Goal: Task Accomplishment & Management: Manage account settings

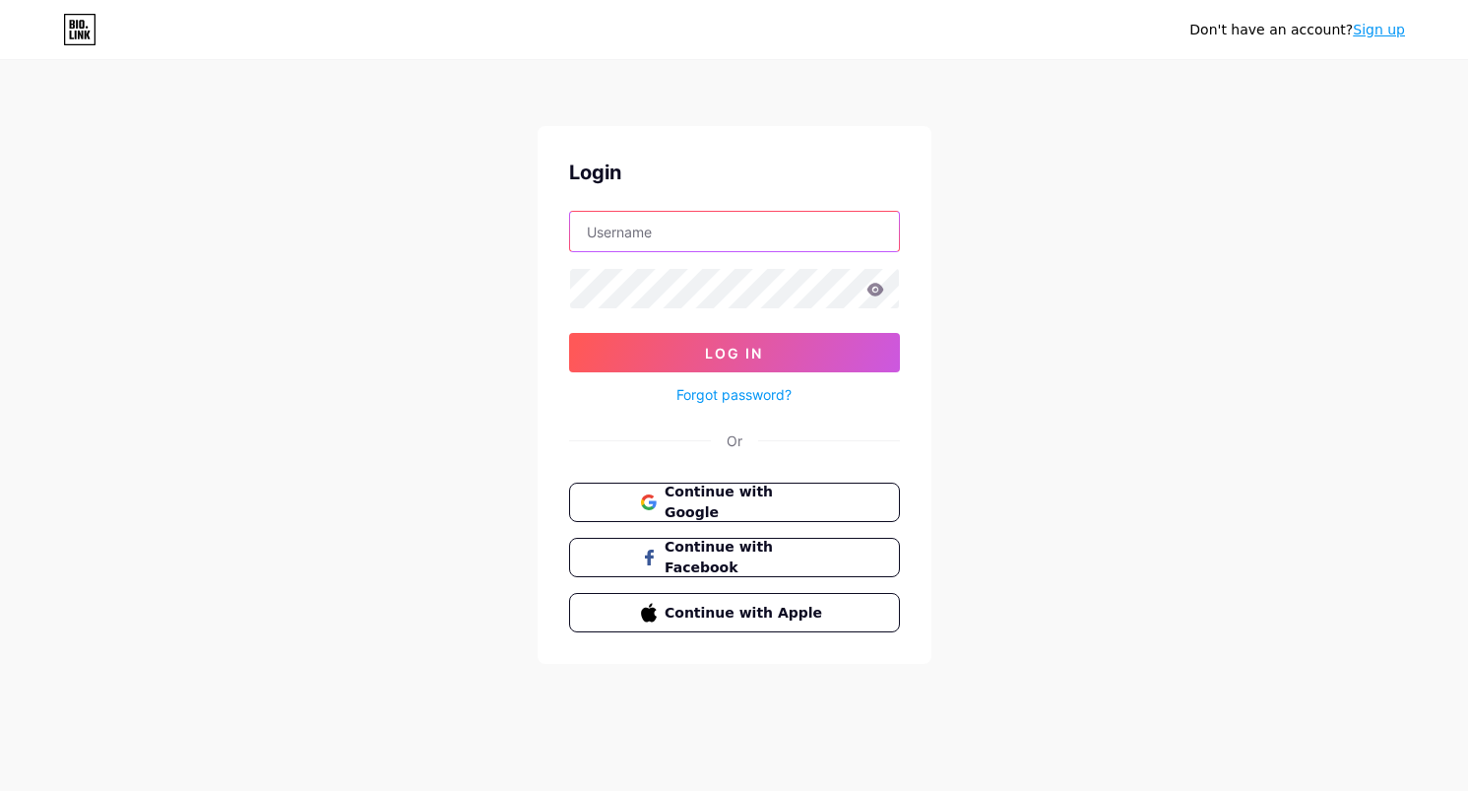
click at [857, 231] on input "text" at bounding box center [734, 231] width 329 height 39
type input "[PERSON_NAME][EMAIL_ADDRESS][DOMAIN_NAME]"
click at [866, 283] on icon at bounding box center [875, 290] width 18 height 14
click at [779, 499] on span "Continue with Google" at bounding box center [746, 502] width 164 height 42
click at [759, 253] on form "Log In Forgot password?" at bounding box center [734, 309] width 331 height 196
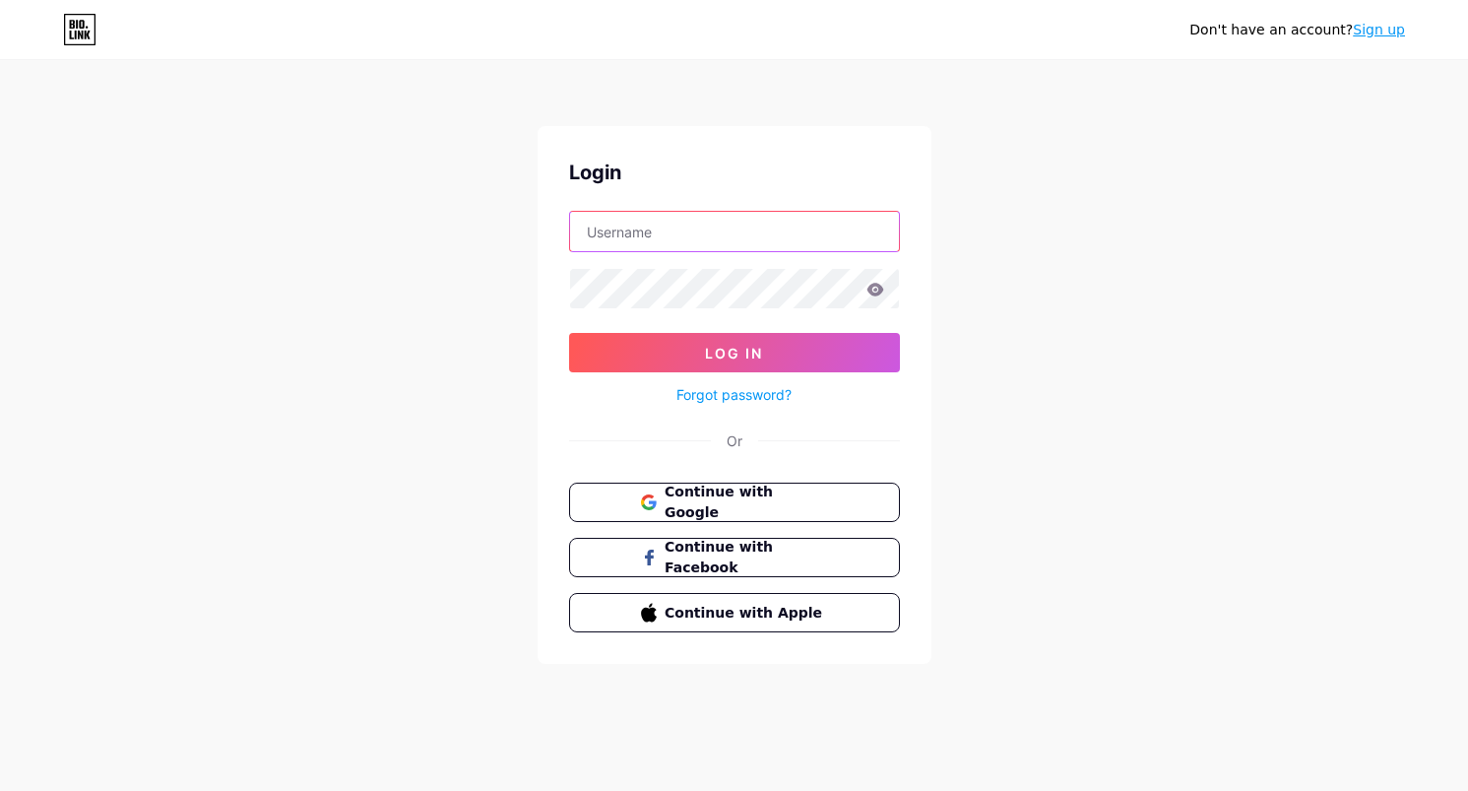
click at [764, 227] on input "text" at bounding box center [734, 231] width 329 height 39
type input "[PERSON_NAME][EMAIL_ADDRESS][DOMAIN_NAME]"
click at [781, 313] on form "[PERSON_NAME][EMAIL_ADDRESS][DOMAIN_NAME] Log In Forgot password?" at bounding box center [734, 309] width 331 height 196
click at [875, 289] on icon at bounding box center [874, 289] width 17 height 13
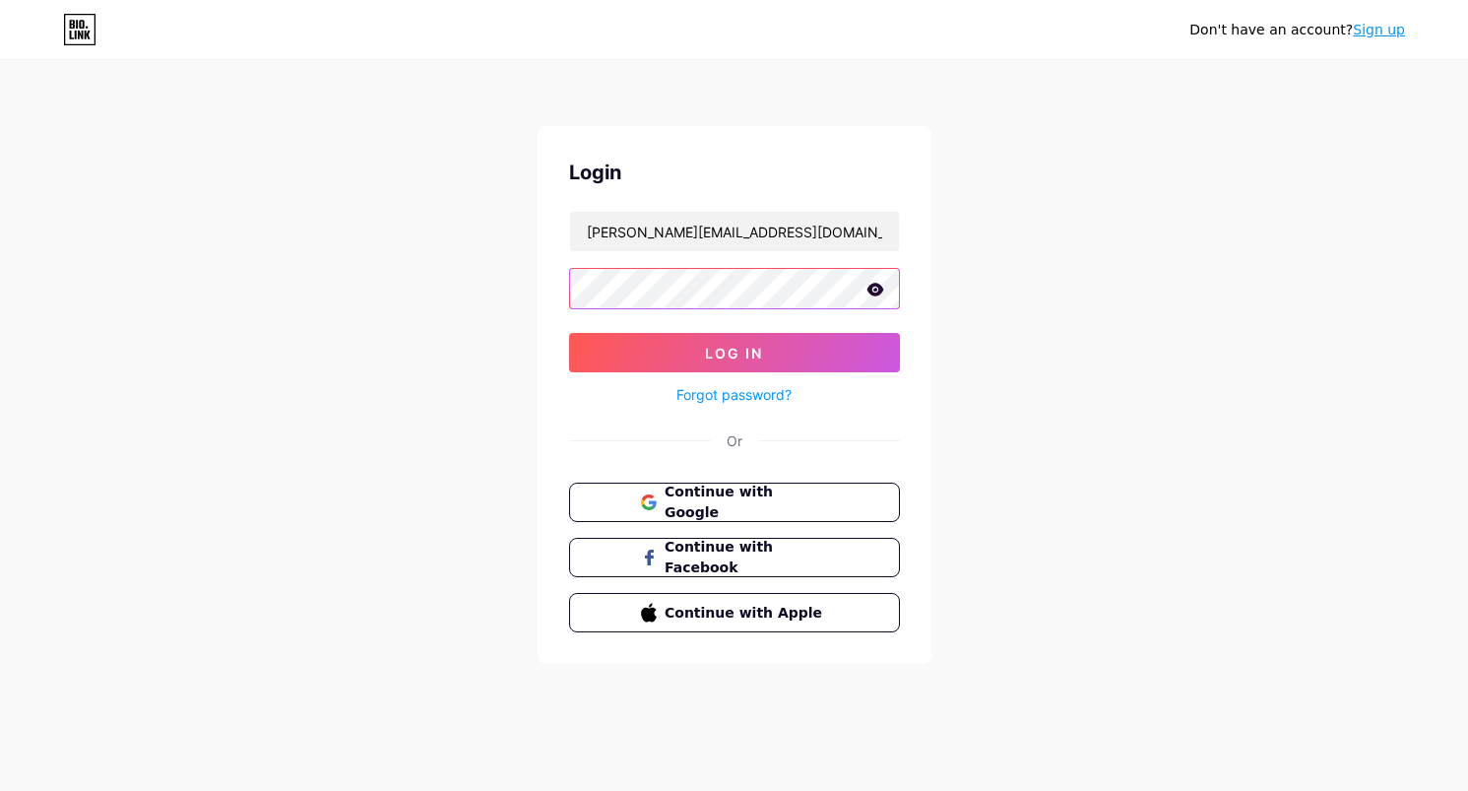
click at [569, 333] on button "Log In" at bounding box center [734, 352] width 331 height 39
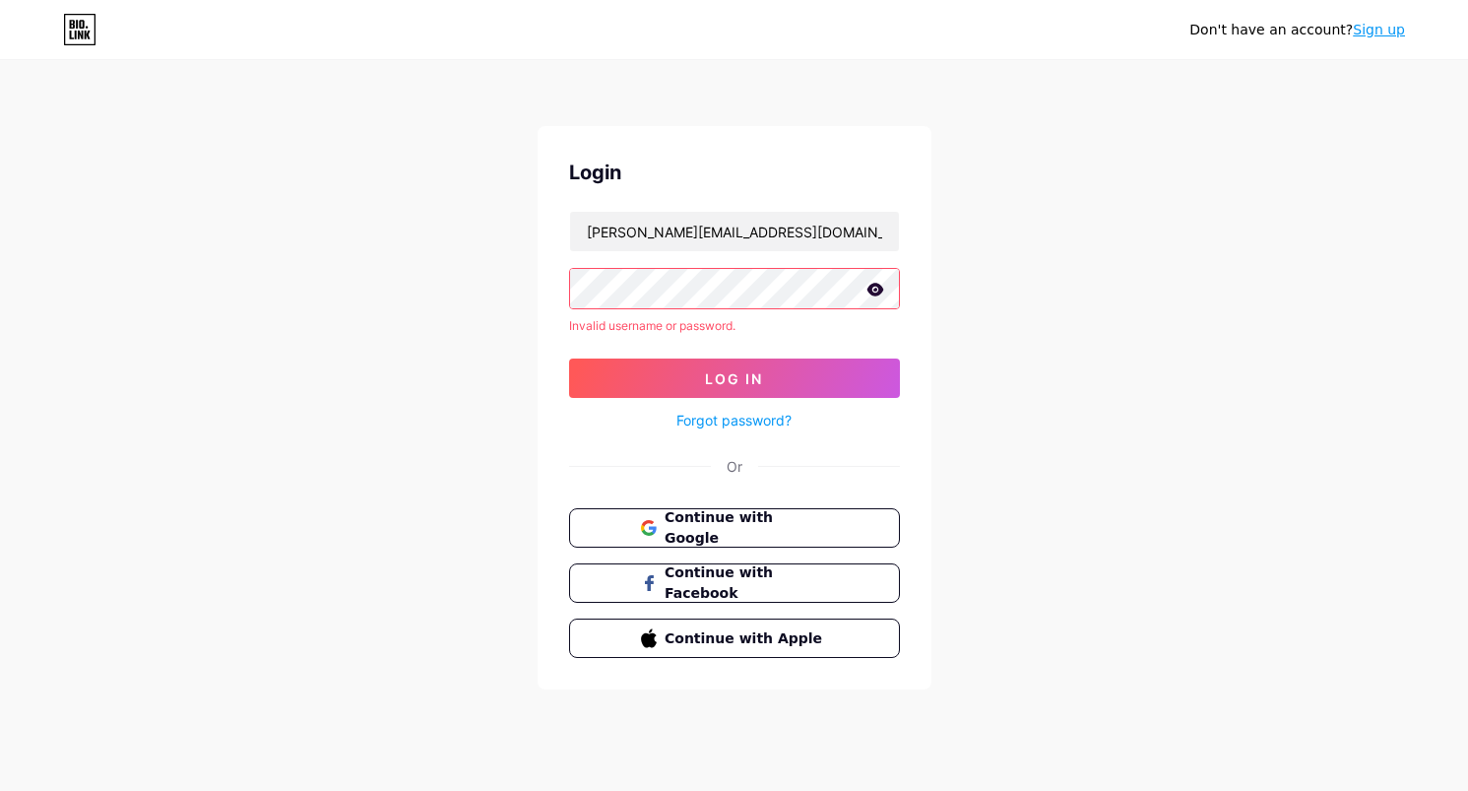
click at [771, 420] on link "Forgot password?" at bounding box center [733, 420] width 115 height 21
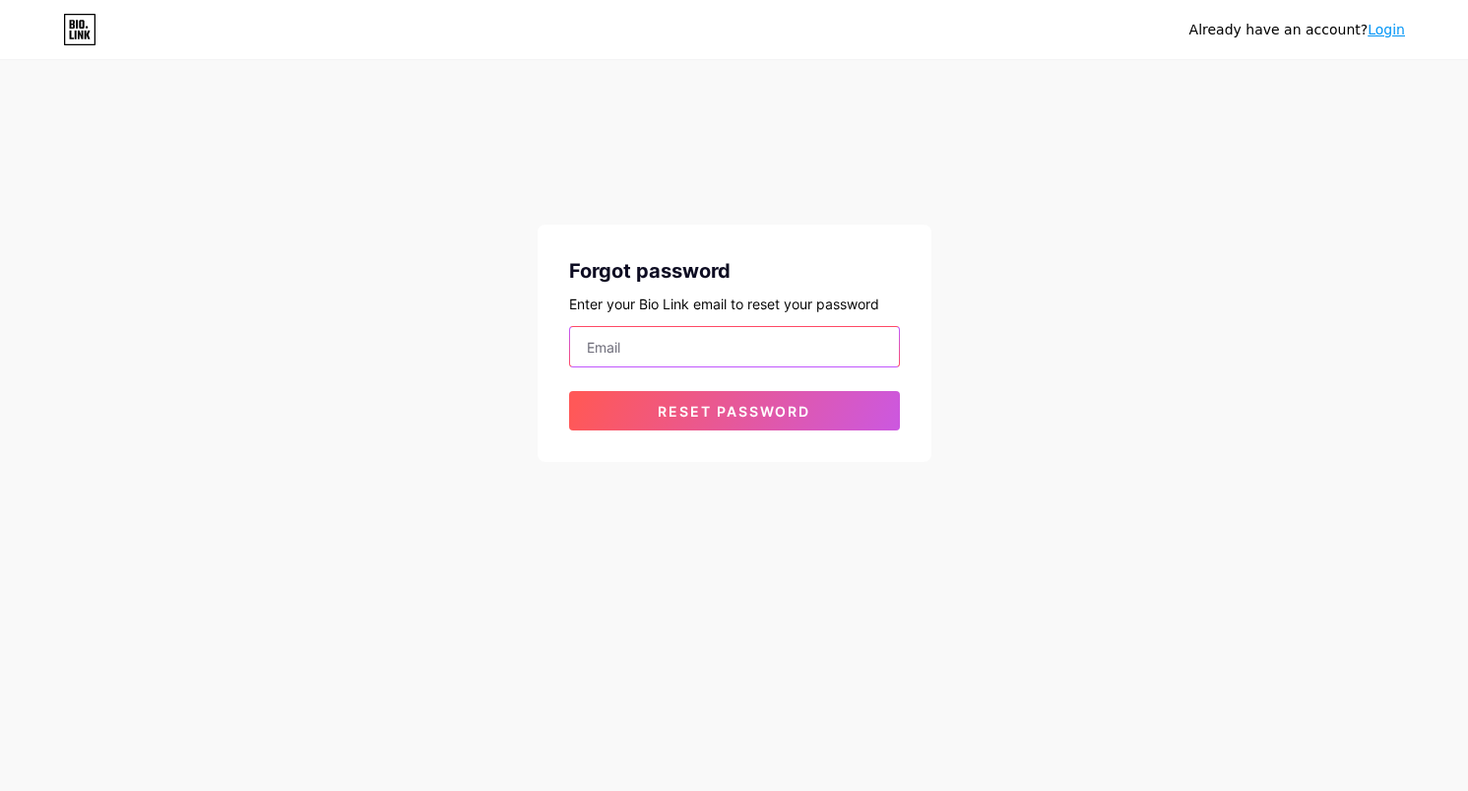
click at [802, 350] on input "email" at bounding box center [734, 346] width 329 height 39
type input "[PERSON_NAME][EMAIL_ADDRESS][DOMAIN_NAME]"
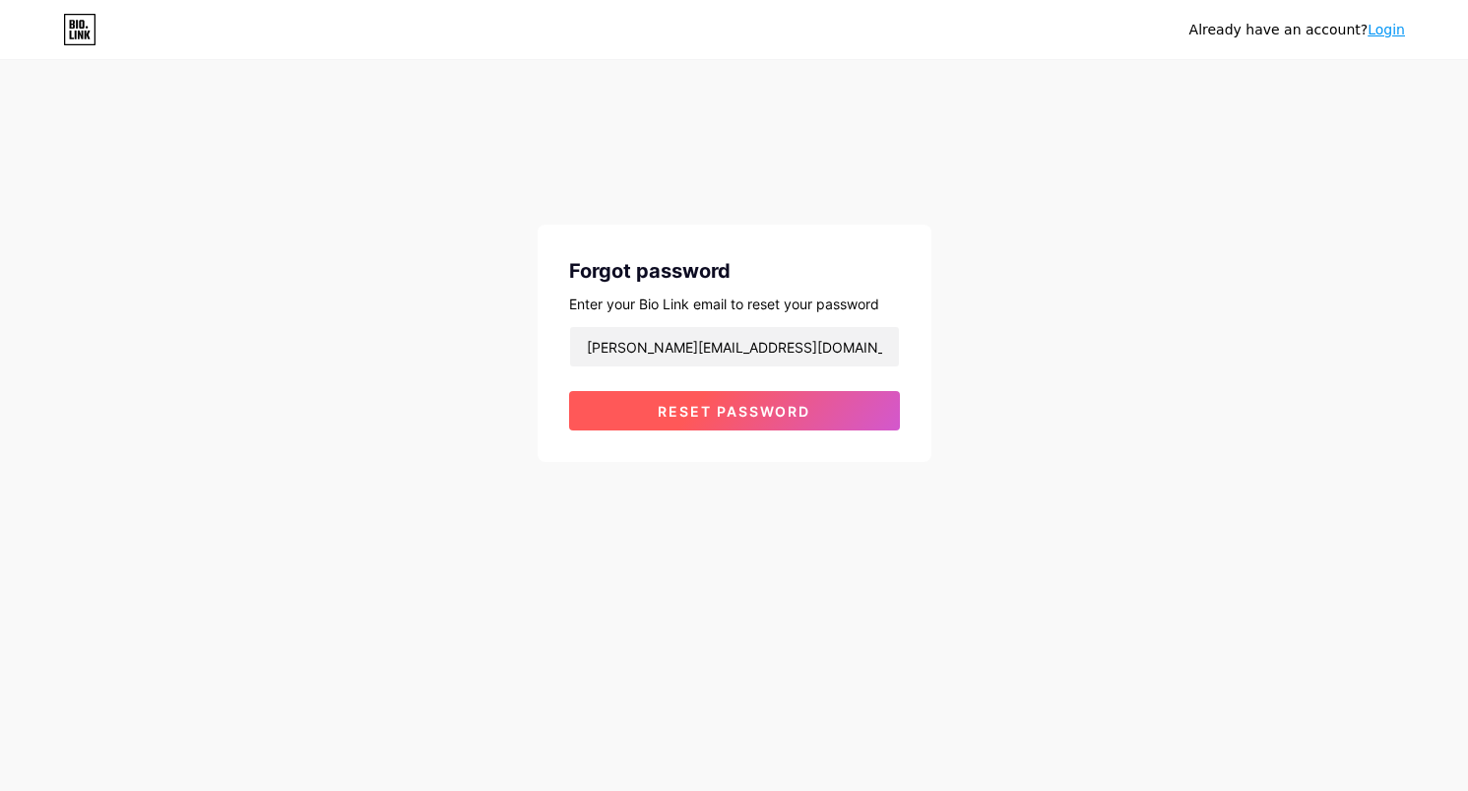
click at [810, 414] on button "Reset password" at bounding box center [734, 410] width 331 height 39
